Goal: Task Accomplishment & Management: Use online tool/utility

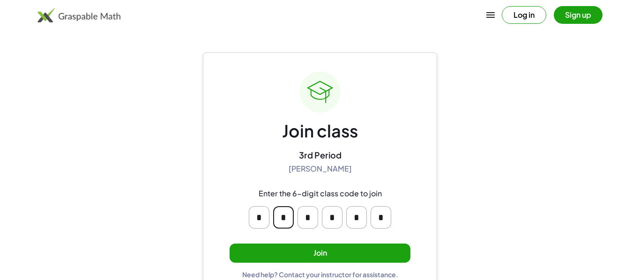
click at [284, 221] on input "*" at bounding box center [283, 218] width 21 height 22
click at [306, 252] on button "Join" at bounding box center [319, 253] width 181 height 19
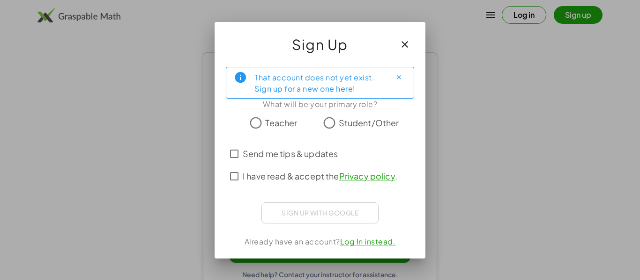
click at [369, 122] on span "Student/Other" at bounding box center [369, 123] width 60 height 13
click at [293, 162] on label "Send me tips & updates" at bounding box center [290, 154] width 95 height 22
click at [301, 180] on span "I have read & accept the Privacy policy ." at bounding box center [320, 176] width 155 height 13
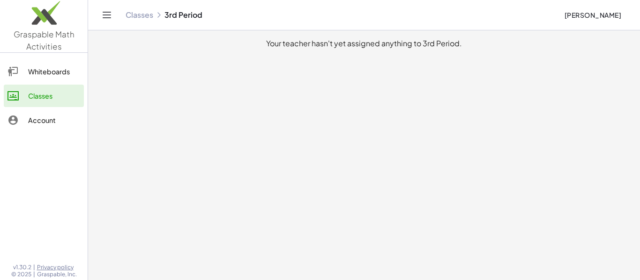
click at [66, 69] on div "Whiteboards" at bounding box center [54, 71] width 52 height 11
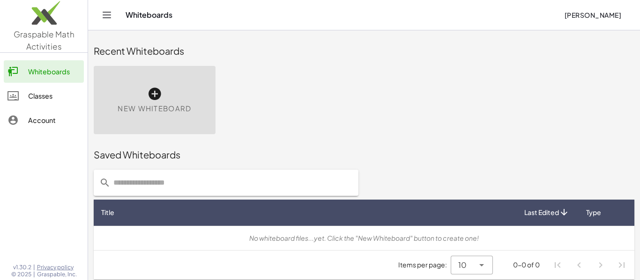
click at [175, 85] on div "New Whiteboard" at bounding box center [155, 100] width 122 height 68
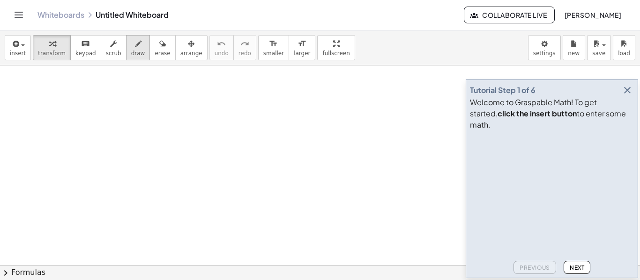
click at [134, 52] on span "draw" at bounding box center [138, 53] width 14 height 7
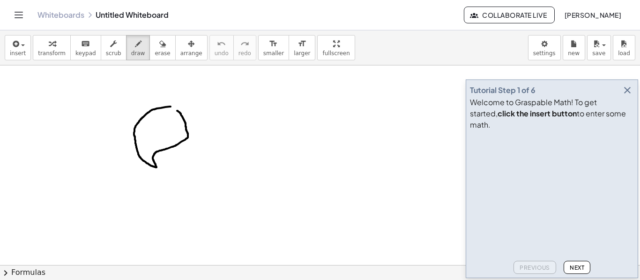
click at [171, 108] on div at bounding box center [320, 266] width 640 height 400
drag, startPoint x: 148, startPoint y: 122, endPoint x: 143, endPoint y: 134, distance: 12.4
click at [143, 134] on div at bounding box center [320, 266] width 640 height 400
click at [159, 128] on div at bounding box center [320, 266] width 640 height 400
drag, startPoint x: 163, startPoint y: 123, endPoint x: 169, endPoint y: 124, distance: 5.2
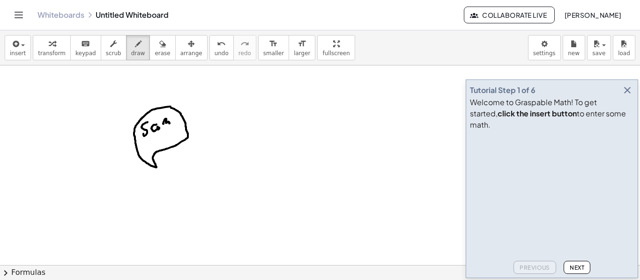
click at [169, 124] on div at bounding box center [320, 266] width 640 height 400
click at [177, 122] on div at bounding box center [320, 266] width 640 height 400
click at [157, 54] on span "erase" at bounding box center [162, 53] width 15 height 7
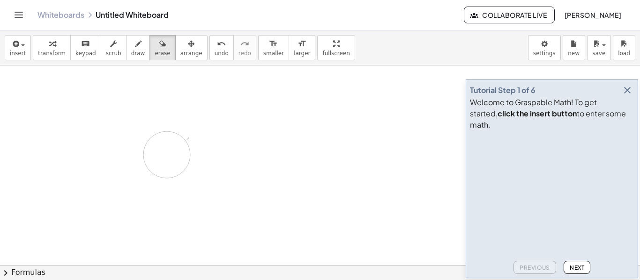
drag, startPoint x: 177, startPoint y: 115, endPoint x: 162, endPoint y: 151, distance: 38.6
click at [162, 151] on div at bounding box center [320, 266] width 640 height 400
click at [135, 46] on icon "button" at bounding box center [138, 43] width 7 height 11
drag, startPoint x: 74, startPoint y: 99, endPoint x: 68, endPoint y: 131, distance: 32.0
click at [68, 131] on div at bounding box center [320, 266] width 640 height 400
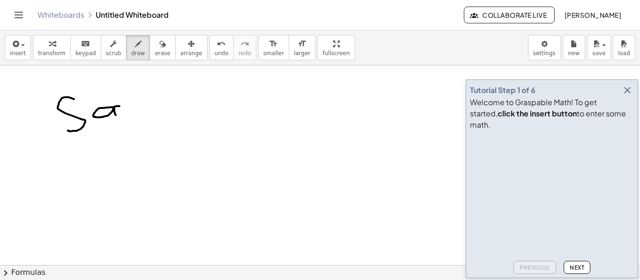
drag, startPoint x: 119, startPoint y: 106, endPoint x: 121, endPoint y: 111, distance: 5.5
click at [121, 111] on div at bounding box center [320, 266] width 640 height 400
drag, startPoint x: 144, startPoint y: 102, endPoint x: 160, endPoint y: 112, distance: 18.7
click at [160, 112] on div at bounding box center [320, 266] width 640 height 400
drag, startPoint x: 171, startPoint y: 105, endPoint x: 187, endPoint y: 109, distance: 16.5
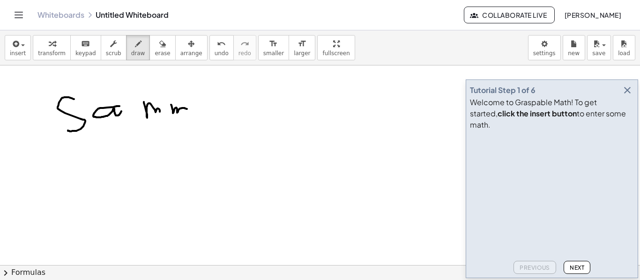
click at [187, 109] on div at bounding box center [320, 266] width 640 height 400
drag, startPoint x: 237, startPoint y: 79, endPoint x: 237, endPoint y: 155, distance: 76.3
click at [237, 155] on div at bounding box center [320, 266] width 640 height 400
drag, startPoint x: 344, startPoint y: 123, endPoint x: 346, endPoint y: 132, distance: 9.1
click at [346, 132] on div at bounding box center [320, 266] width 640 height 400
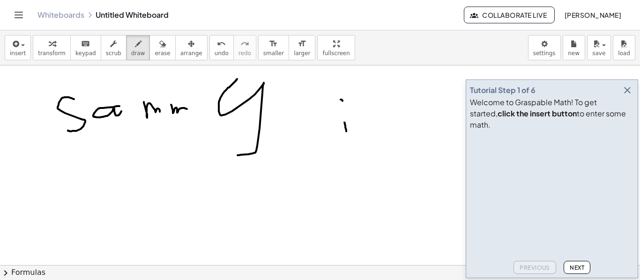
click at [342, 102] on div at bounding box center [320, 266] width 640 height 400
drag, startPoint x: 465, startPoint y: 131, endPoint x: 458, endPoint y: 165, distance: 34.7
click at [458, 165] on div at bounding box center [320, 266] width 640 height 400
drag, startPoint x: 143, startPoint y: 184, endPoint x: 146, endPoint y: 213, distance: 29.2
click at [146, 213] on div at bounding box center [320, 266] width 640 height 400
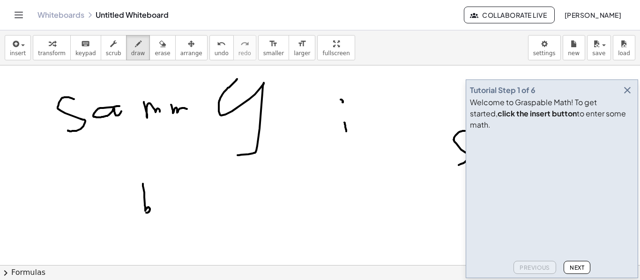
click at [168, 209] on div at bounding box center [320, 266] width 640 height 400
drag, startPoint x: 168, startPoint y: 209, endPoint x: 195, endPoint y: 204, distance: 27.6
click at [195, 204] on div at bounding box center [320, 266] width 640 height 400
drag, startPoint x: 194, startPoint y: 204, endPoint x: 254, endPoint y: 188, distance: 62.5
click at [254, 188] on div at bounding box center [320, 266] width 640 height 400
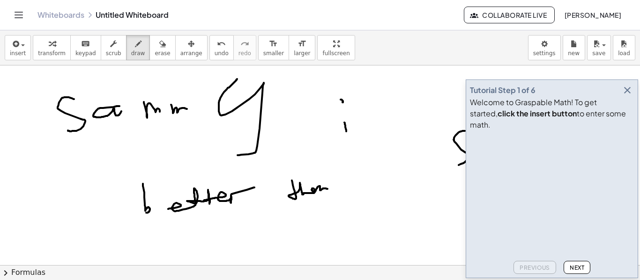
drag, startPoint x: 292, startPoint y: 181, endPoint x: 330, endPoint y: 194, distance: 40.6
click at [330, 194] on div at bounding box center [320, 266] width 640 height 400
drag, startPoint x: 356, startPoint y: 184, endPoint x: 357, endPoint y: 198, distance: 13.6
click at [357, 198] on div at bounding box center [320, 266] width 640 height 400
click at [358, 178] on div at bounding box center [320, 266] width 640 height 400
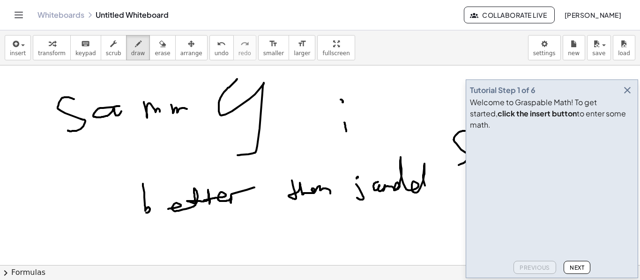
drag, startPoint x: 378, startPoint y: 182, endPoint x: 427, endPoint y: 190, distance: 49.3
click at [427, 190] on div at bounding box center [320, 266] width 640 height 400
click at [627, 96] on icon "button" at bounding box center [626, 90] width 11 height 11
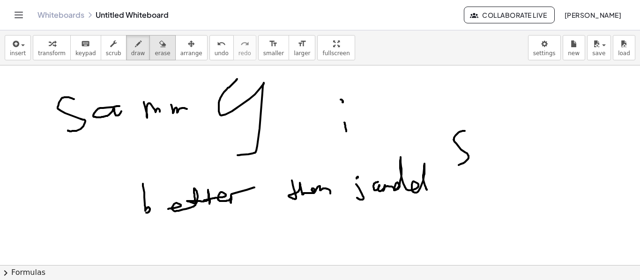
click at [153, 59] on button "erase" at bounding box center [162, 47] width 26 height 25
click at [0, 256] on div at bounding box center [320, 266] width 640 height 400
click at [131, 51] on span "draw" at bounding box center [138, 53] width 14 height 7
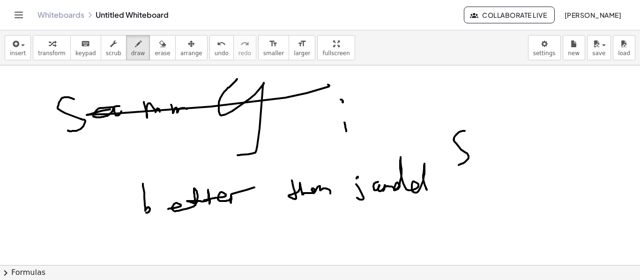
drag, startPoint x: 110, startPoint y: 110, endPoint x: 123, endPoint y: 159, distance: 51.3
click at [123, 159] on div at bounding box center [320, 266] width 640 height 400
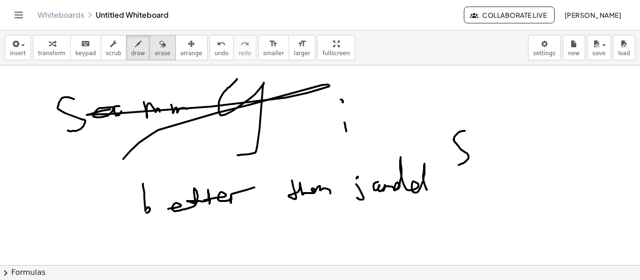
click at [159, 38] on icon "button" at bounding box center [162, 43] width 7 height 11
drag, startPoint x: 153, startPoint y: 38, endPoint x: 308, endPoint y: 108, distance: 169.8
click at [308, 108] on div "insert select one: Math Expression Function Text Youtube Video Graphing Geometr…" at bounding box center [320, 155] width 640 height 250
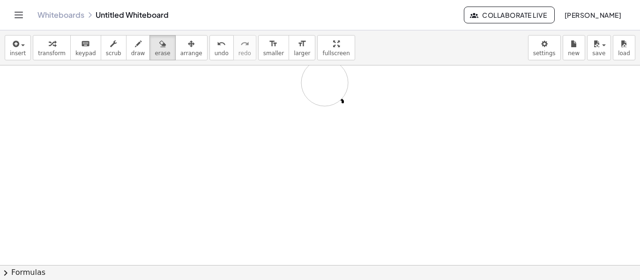
drag, startPoint x: 308, startPoint y: 108, endPoint x: 384, endPoint y: 155, distance: 90.2
click at [384, 155] on div at bounding box center [320, 266] width 640 height 400
click at [80, 56] on span "keypad" at bounding box center [85, 53] width 21 height 7
click at [217, 154] on div at bounding box center [320, 266] width 640 height 400
drag, startPoint x: 187, startPoint y: 121, endPoint x: 395, endPoint y: 201, distance: 222.6
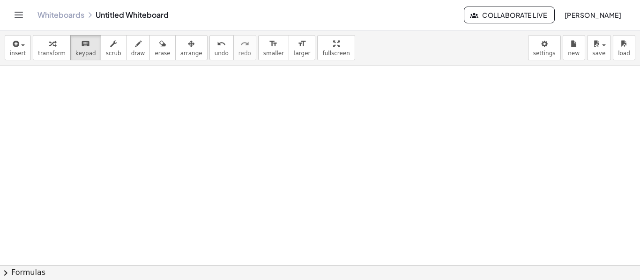
click at [395, 201] on div at bounding box center [320, 266] width 640 height 400
click at [91, 58] on button "keyboard keypad" at bounding box center [85, 47] width 31 height 25
drag, startPoint x: 467, startPoint y: 48, endPoint x: 489, endPoint y: 69, distance: 30.5
click at [489, 69] on div "insert select one: Math Expression Function Text Youtube Video Graphing Geometr…" at bounding box center [320, 155] width 640 height 250
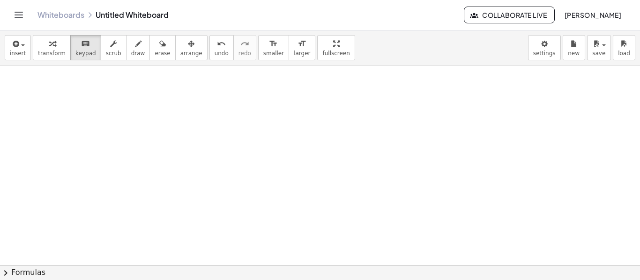
click at [113, 88] on div at bounding box center [320, 266] width 640 height 400
click at [174, 143] on div at bounding box center [320, 266] width 640 height 400
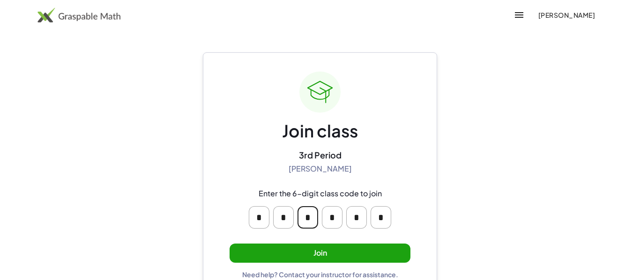
click at [309, 210] on input "*" at bounding box center [307, 218] width 21 height 22
click at [311, 212] on input "*" at bounding box center [307, 218] width 21 height 22
click at [311, 213] on input "*" at bounding box center [307, 218] width 21 height 22
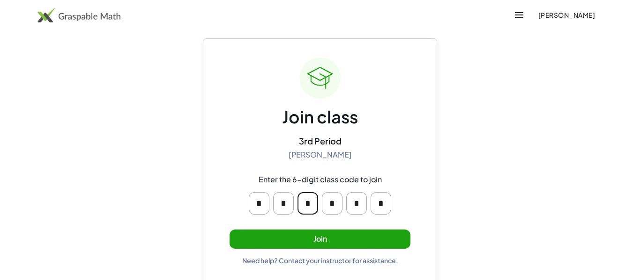
scroll to position [10, 0]
